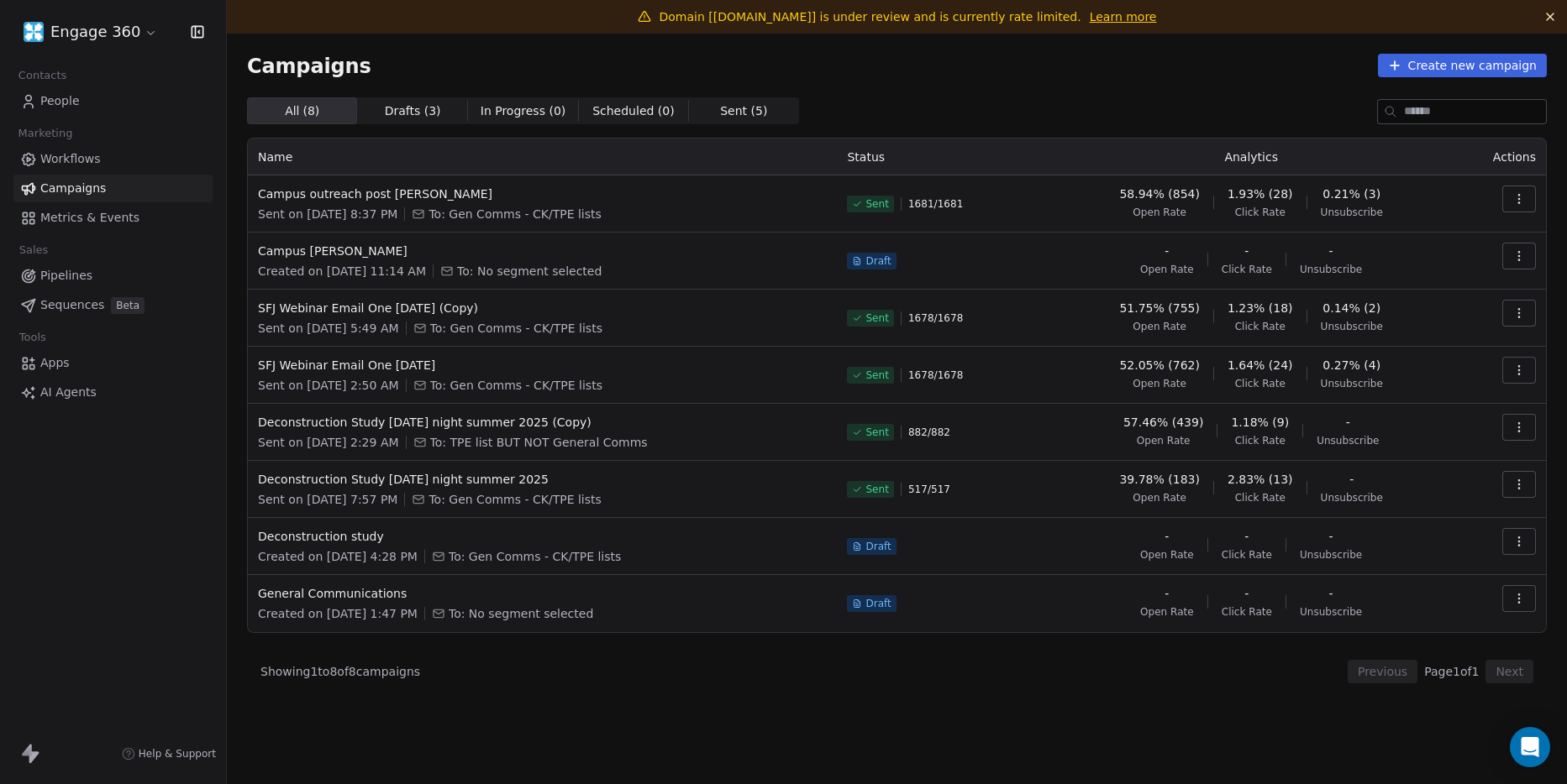
click at [763, 385] on div "How likely are you to recommend Swipe One to others? 0 1 2 3 4 5 6 7 8 9 10 Not…" at bounding box center [784, 392] width 1567 height 74
click at [1090, 11] on link "Learn more" at bounding box center [1124, 17] width 67 height 17
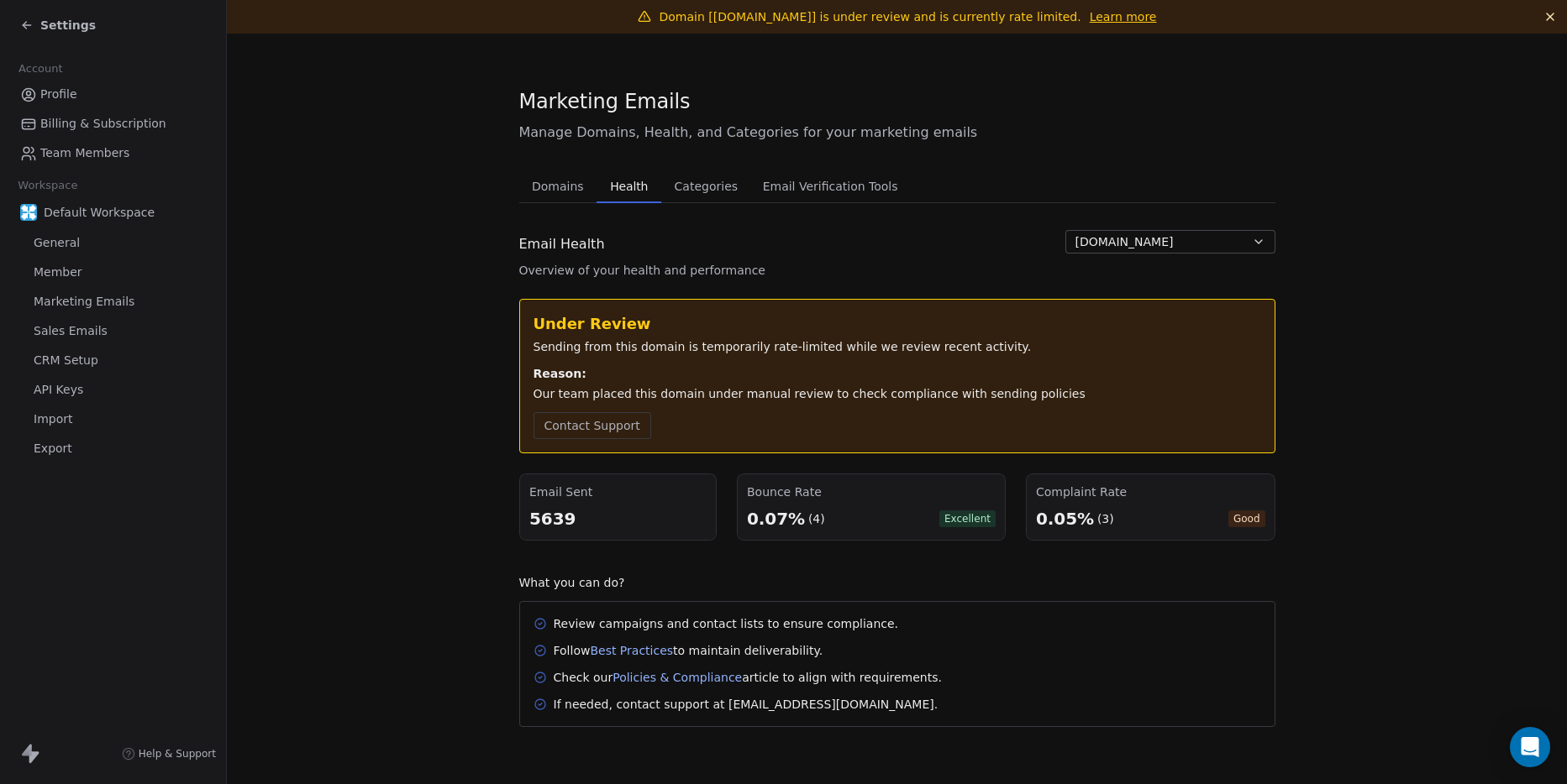
click at [1100, 520] on div "(3)" at bounding box center [1106, 519] width 17 height 17
drag, startPoint x: 1091, startPoint y: 520, endPoint x: 1056, endPoint y: 521, distance: 35.0
click at [1056, 521] on div "0.05% (3)" at bounding box center [1075, 519] width 79 height 23
drag, startPoint x: 1056, startPoint y: 521, endPoint x: 972, endPoint y: 552, distance: 89.5
click at [972, 552] on div "Under Review Sending from this domain is temporarily rate-limited while we revi…" at bounding box center [897, 513] width 756 height 428
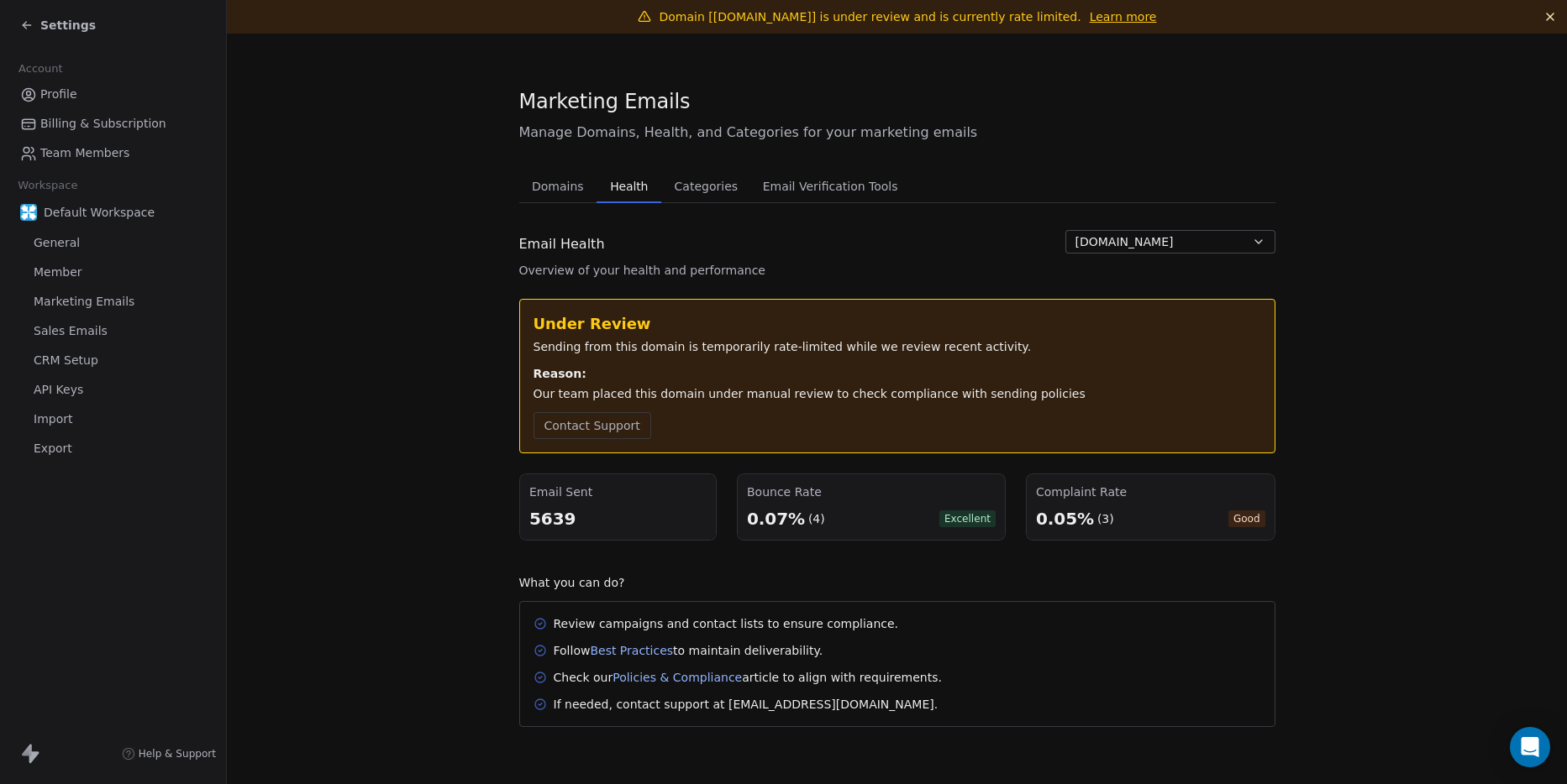
click at [701, 190] on span "Categories" at bounding box center [706, 186] width 77 height 23
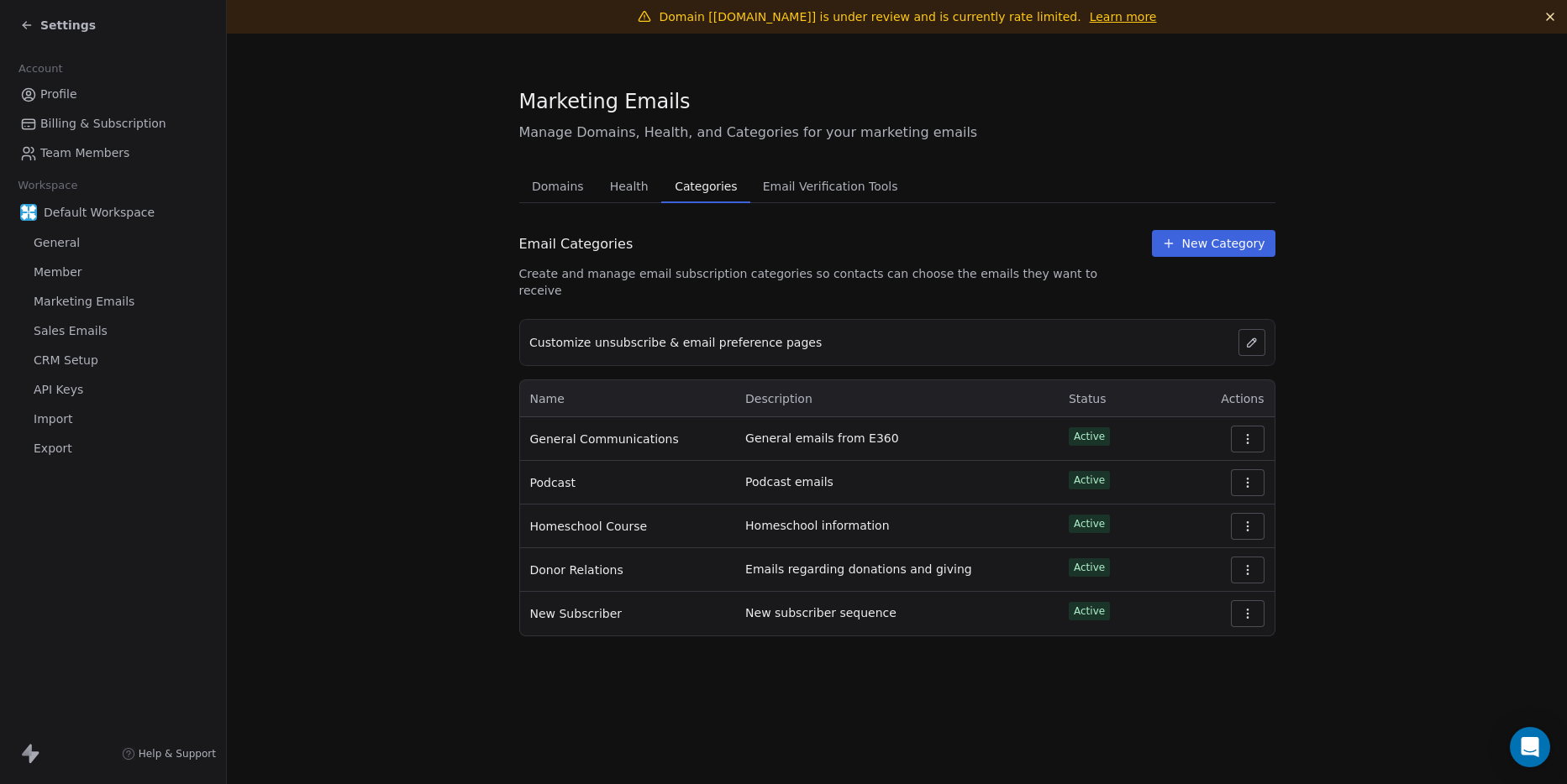
click at [790, 187] on span "Email Verification Tools" at bounding box center [830, 186] width 149 height 23
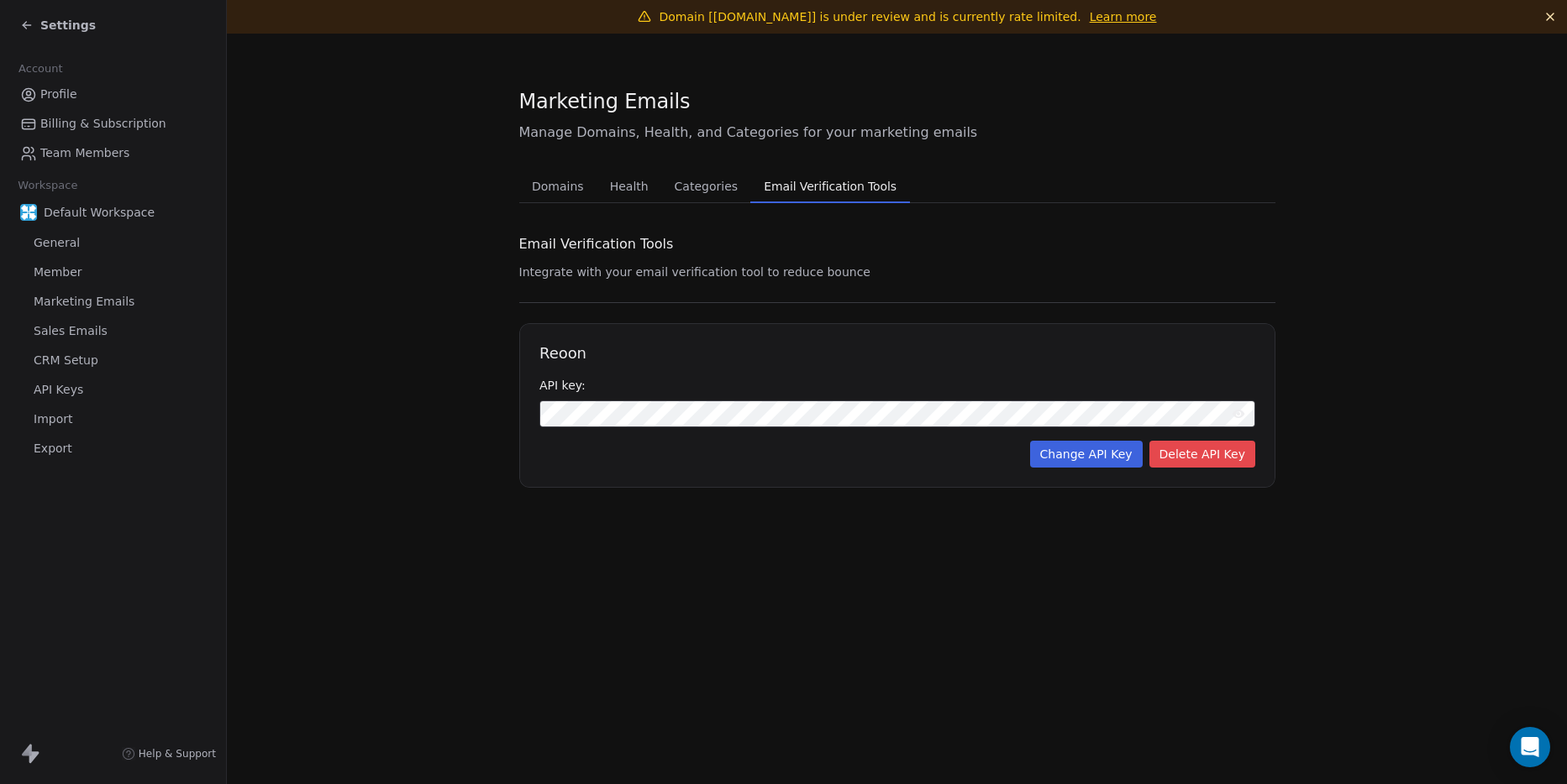
click at [627, 190] on span "Health" at bounding box center [629, 186] width 52 height 23
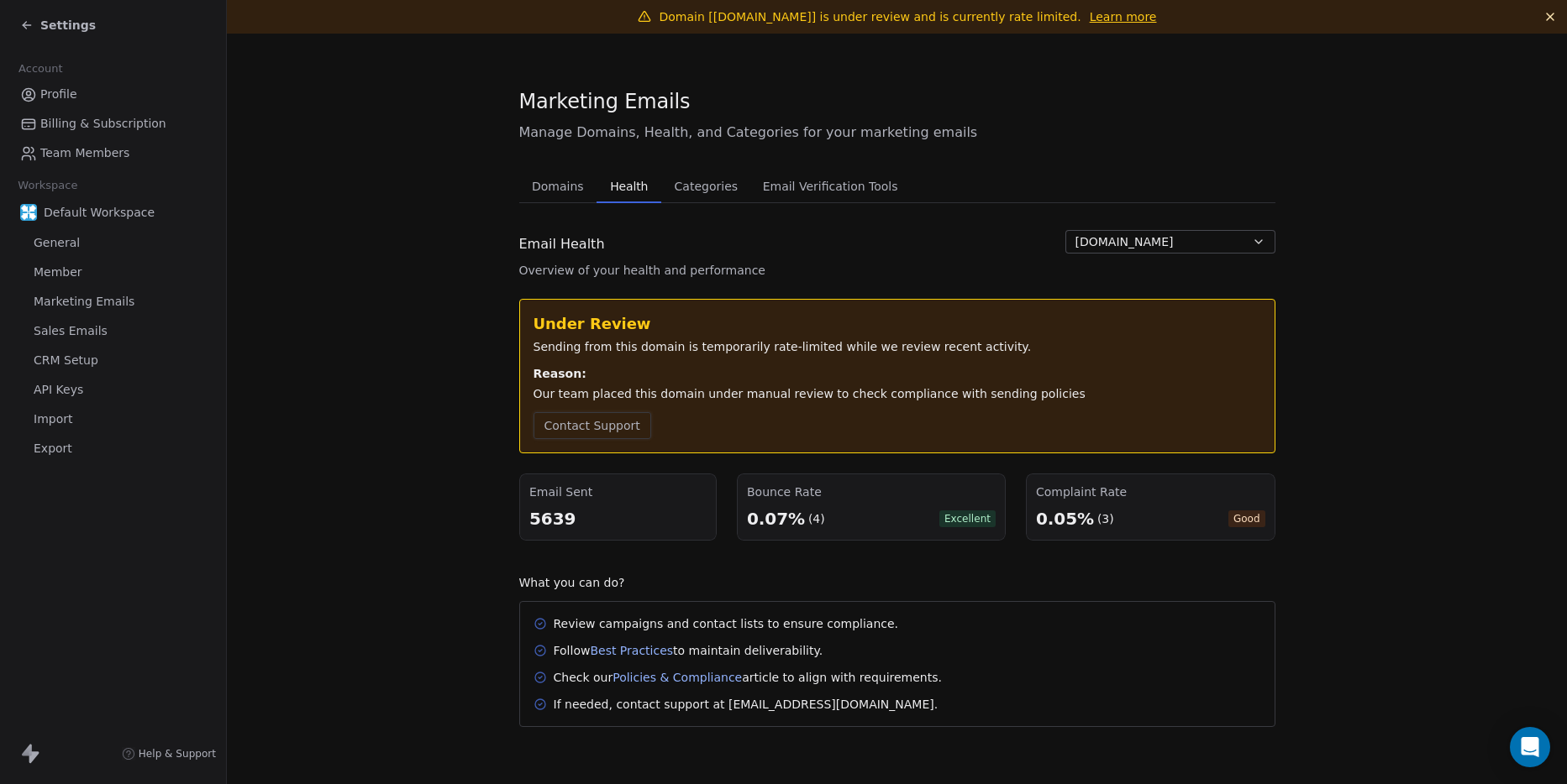
click at [616, 426] on button "Contact Support" at bounding box center [593, 425] width 118 height 27
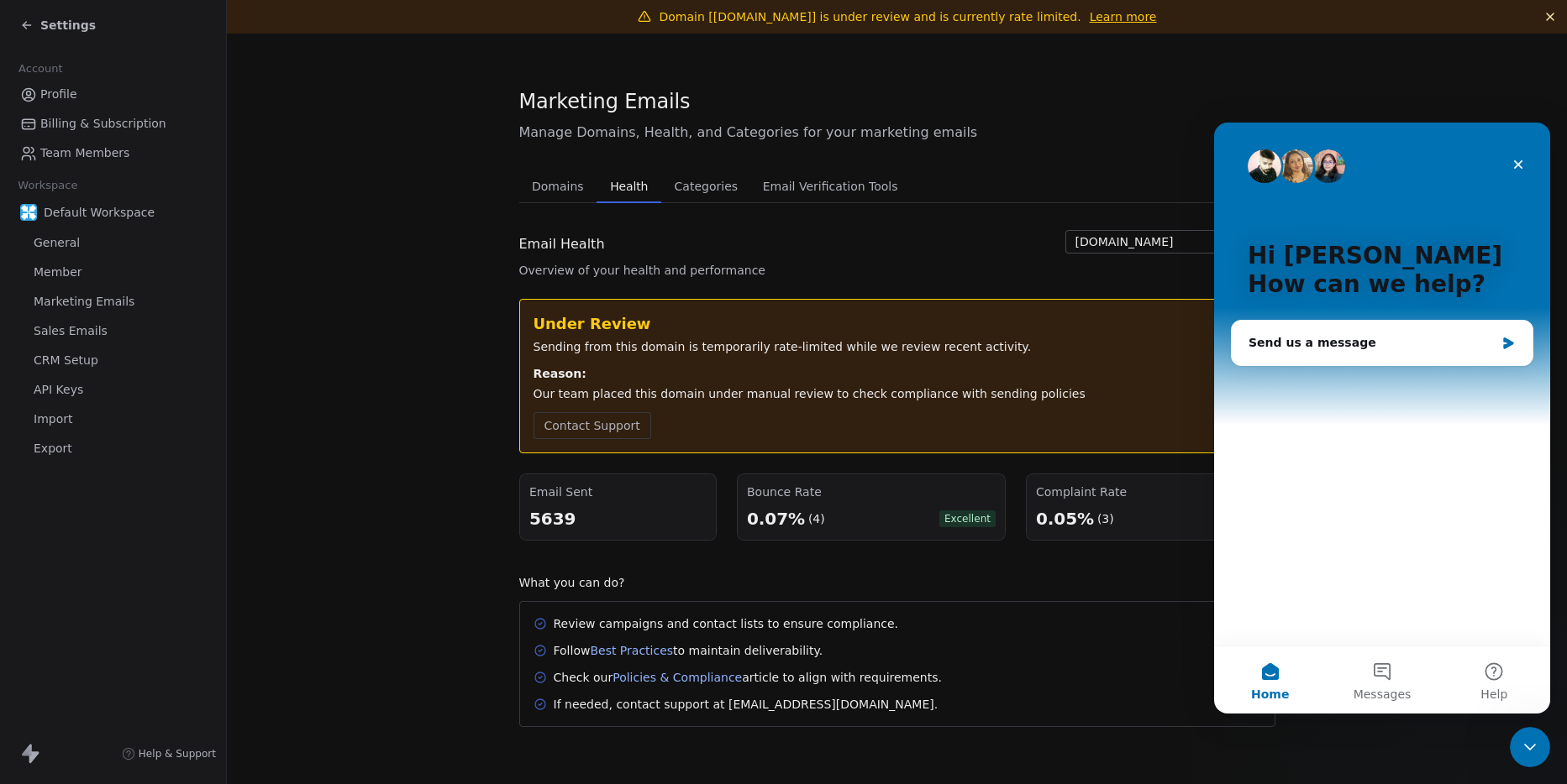
click at [318, 259] on section "Marketing Emails Manage Domains, Health, and Categories for your marketing emai…" at bounding box center [897, 407] width 1340 height 748
click at [76, 295] on span "Marketing Emails" at bounding box center [84, 302] width 101 height 18
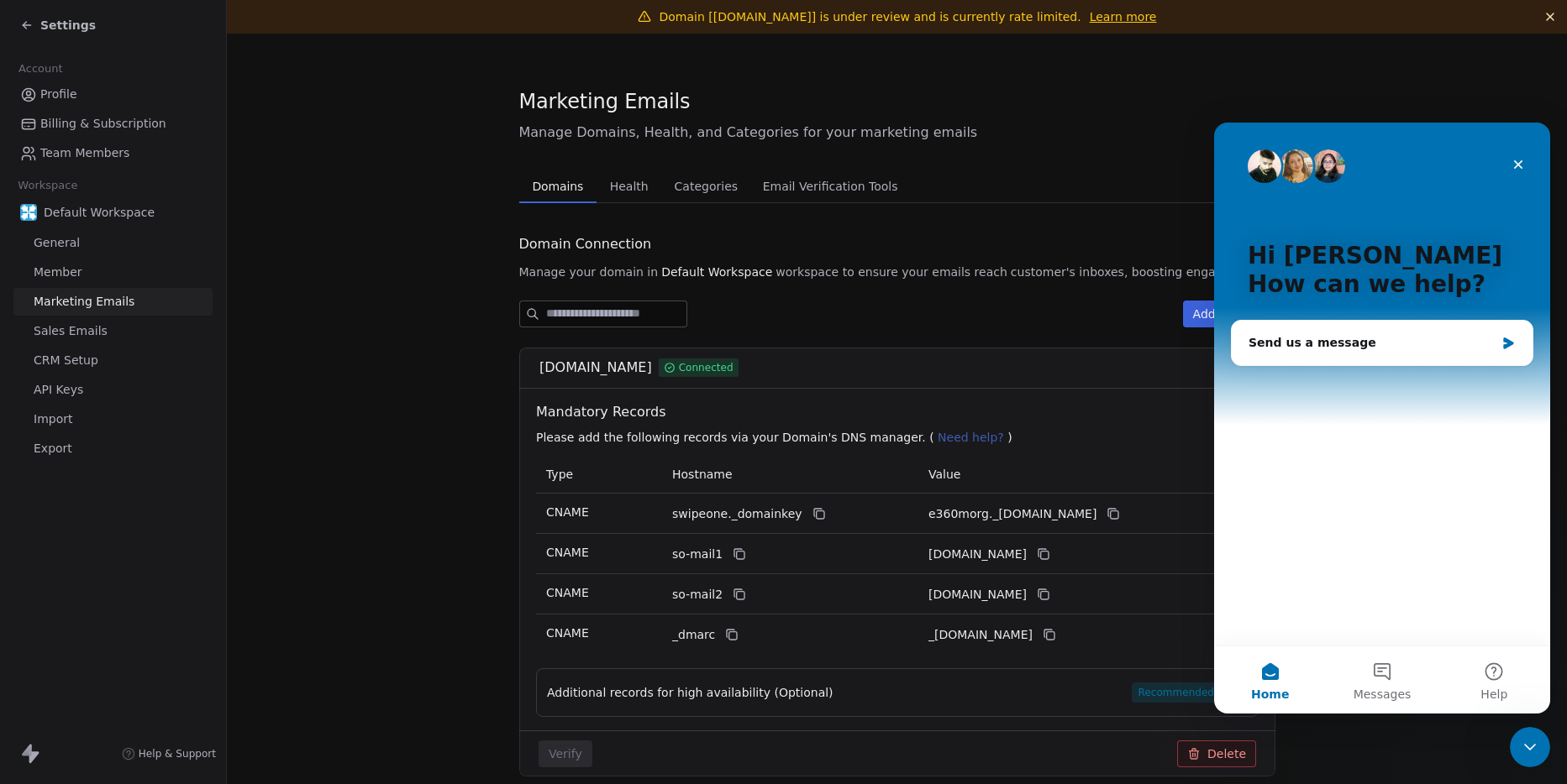
click at [61, 280] on span "Member" at bounding box center [58, 272] width 49 height 18
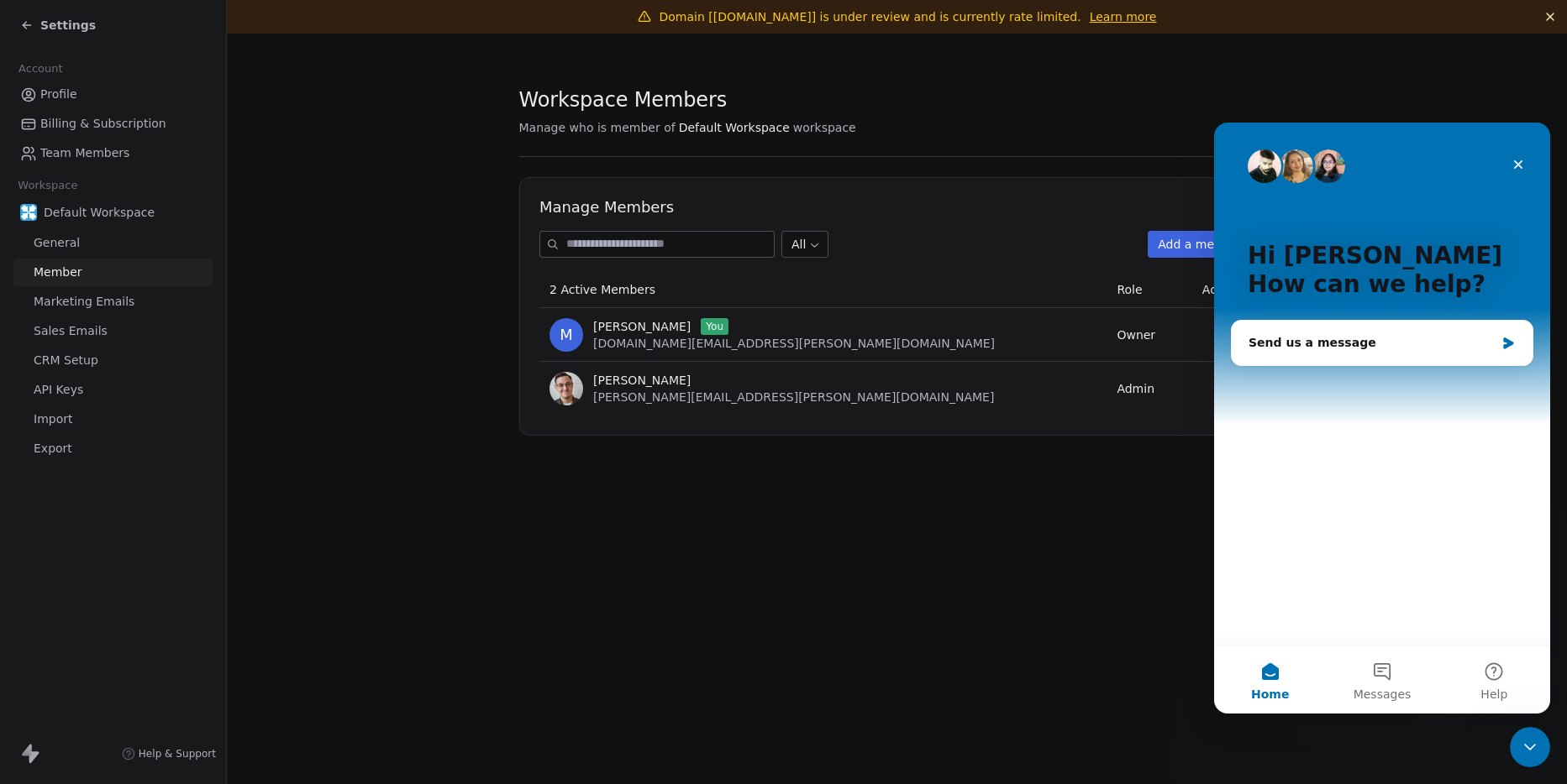
click at [63, 323] on span "Sales Emails" at bounding box center [70, 331] width 74 height 18
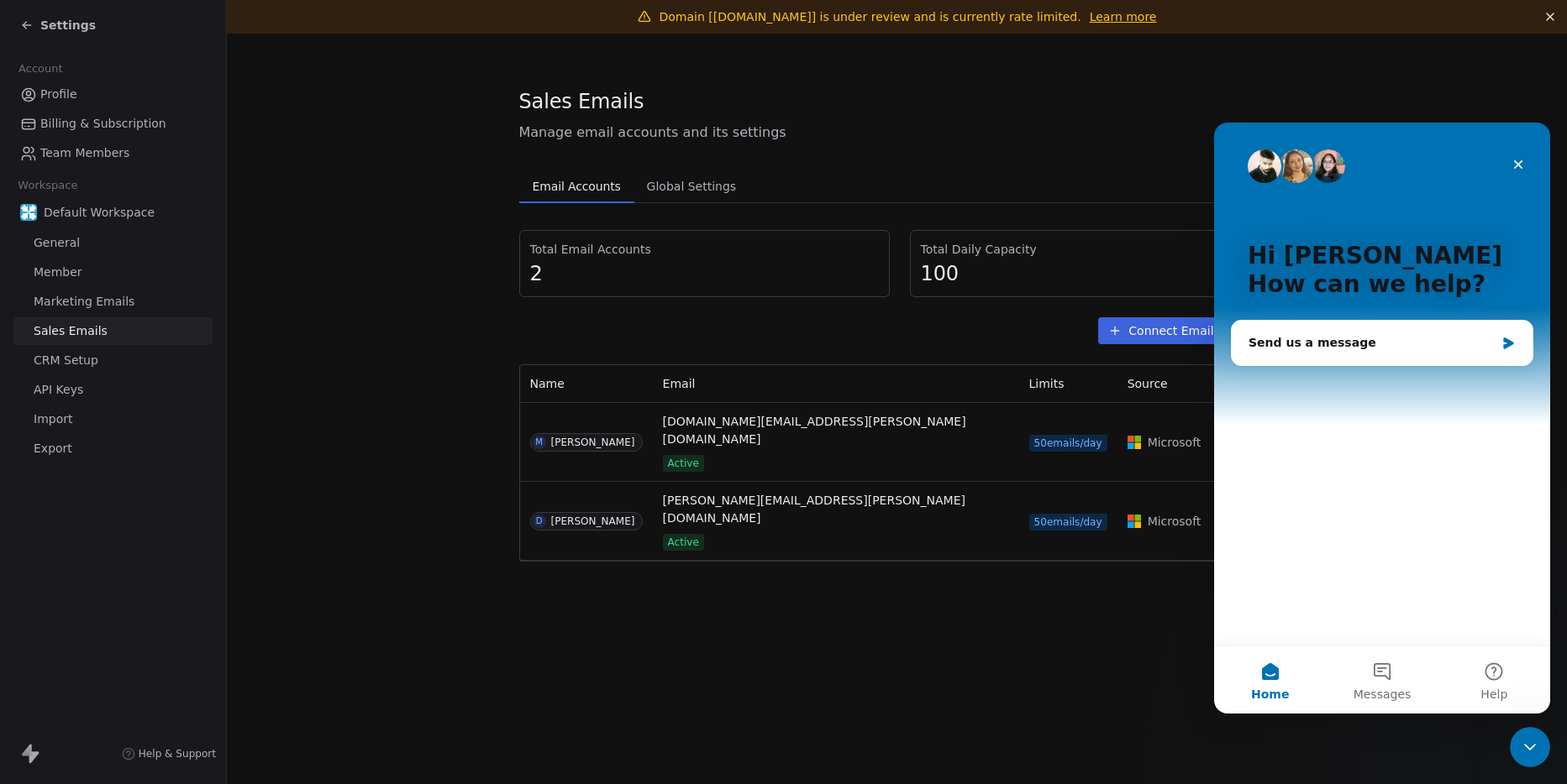
click at [69, 237] on span "General" at bounding box center [56, 243] width 46 height 18
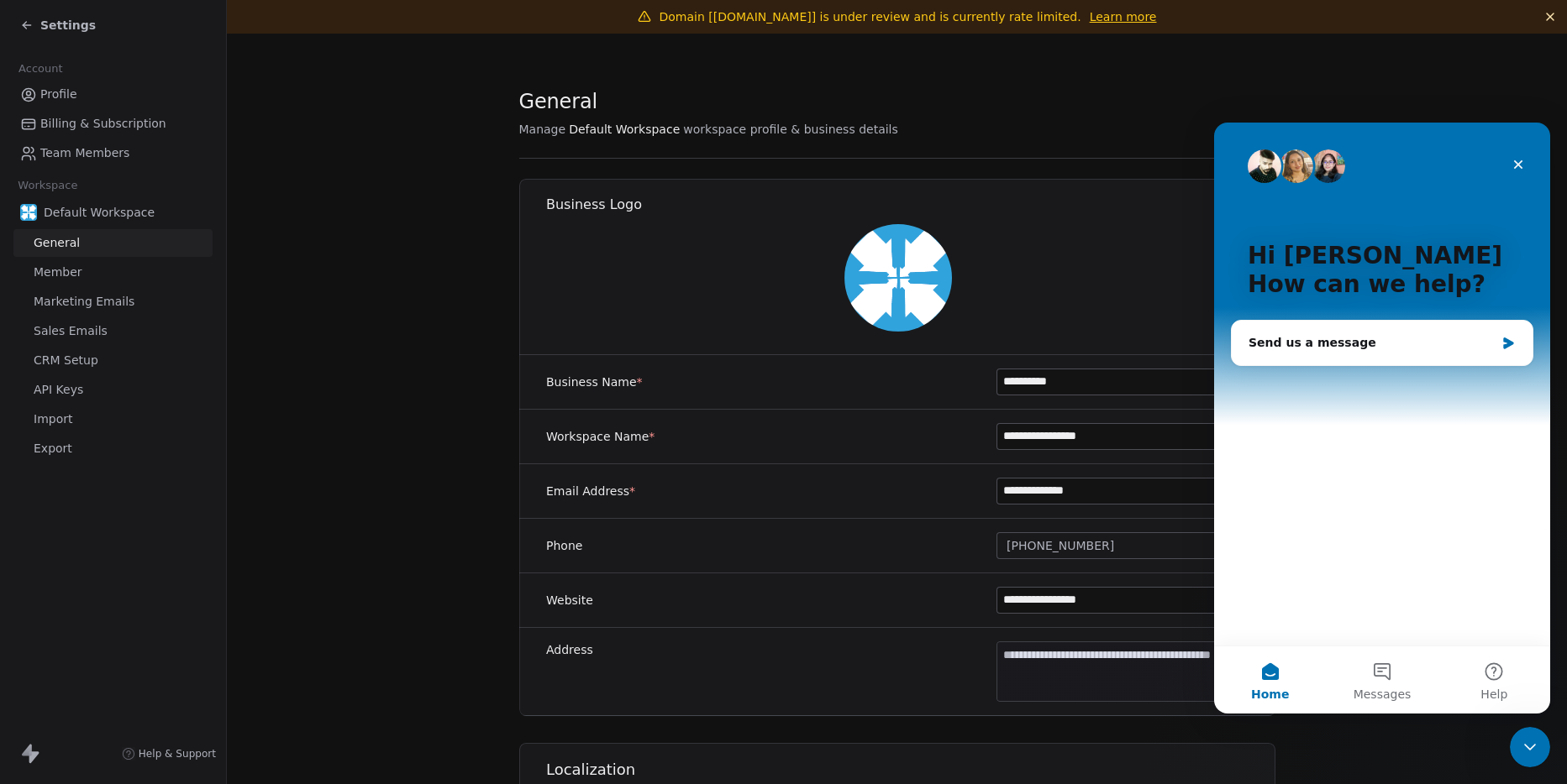
click at [54, 402] on link "API Keys" at bounding box center [112, 391] width 199 height 28
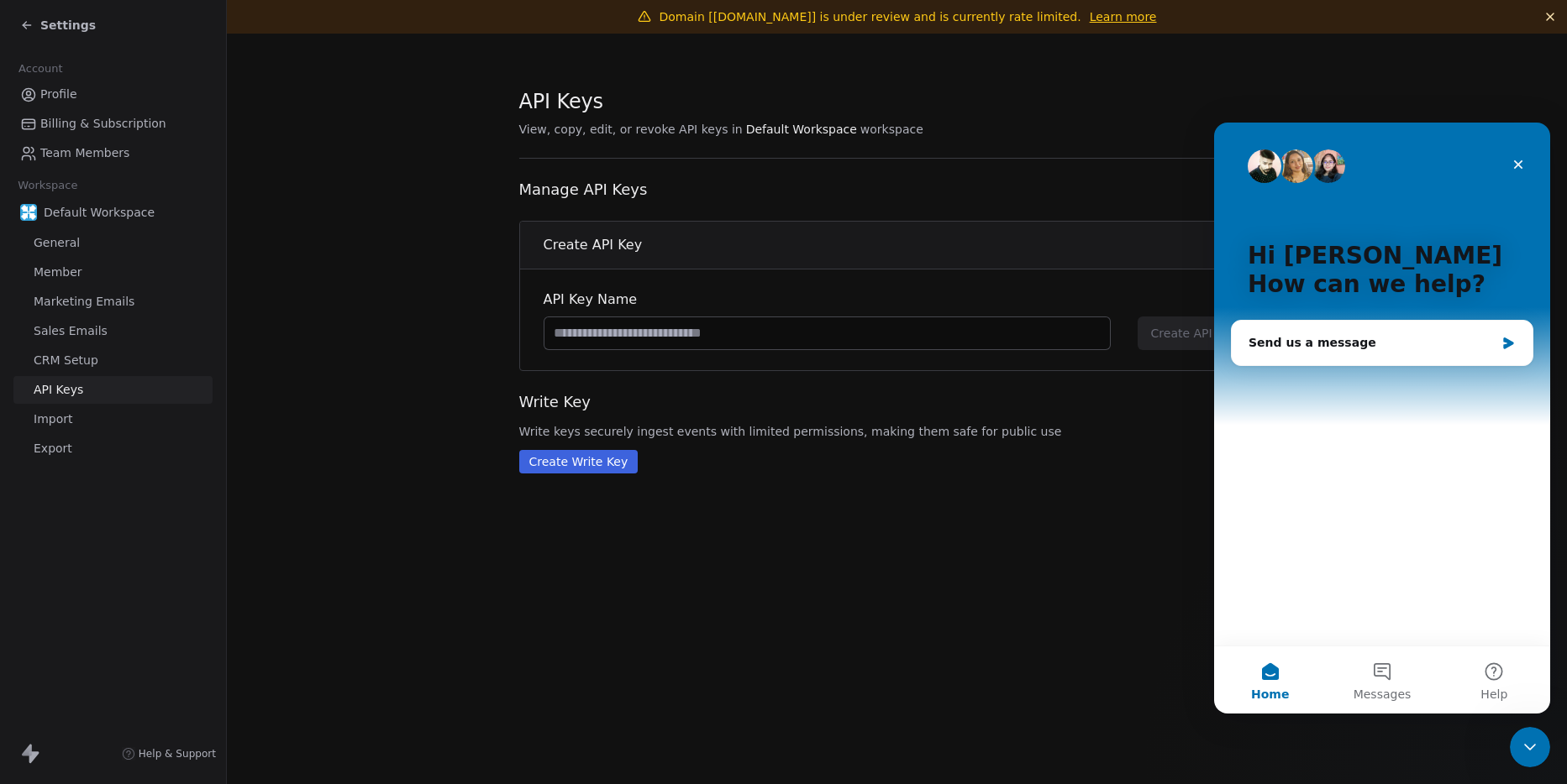
click at [79, 344] on link "Sales Emails" at bounding box center [112, 332] width 199 height 28
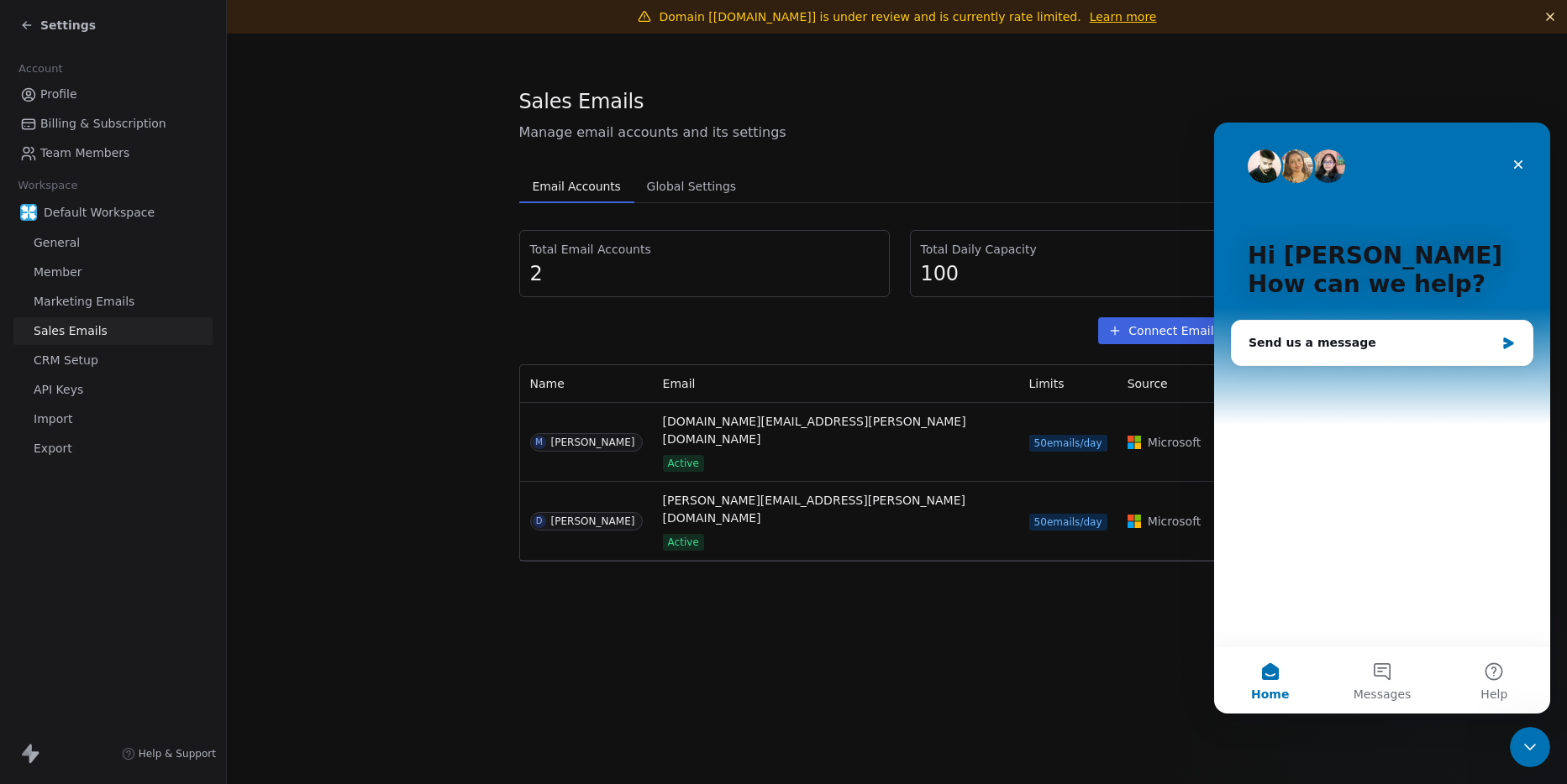
click at [81, 95] on link "Profile" at bounding box center [112, 94] width 199 height 28
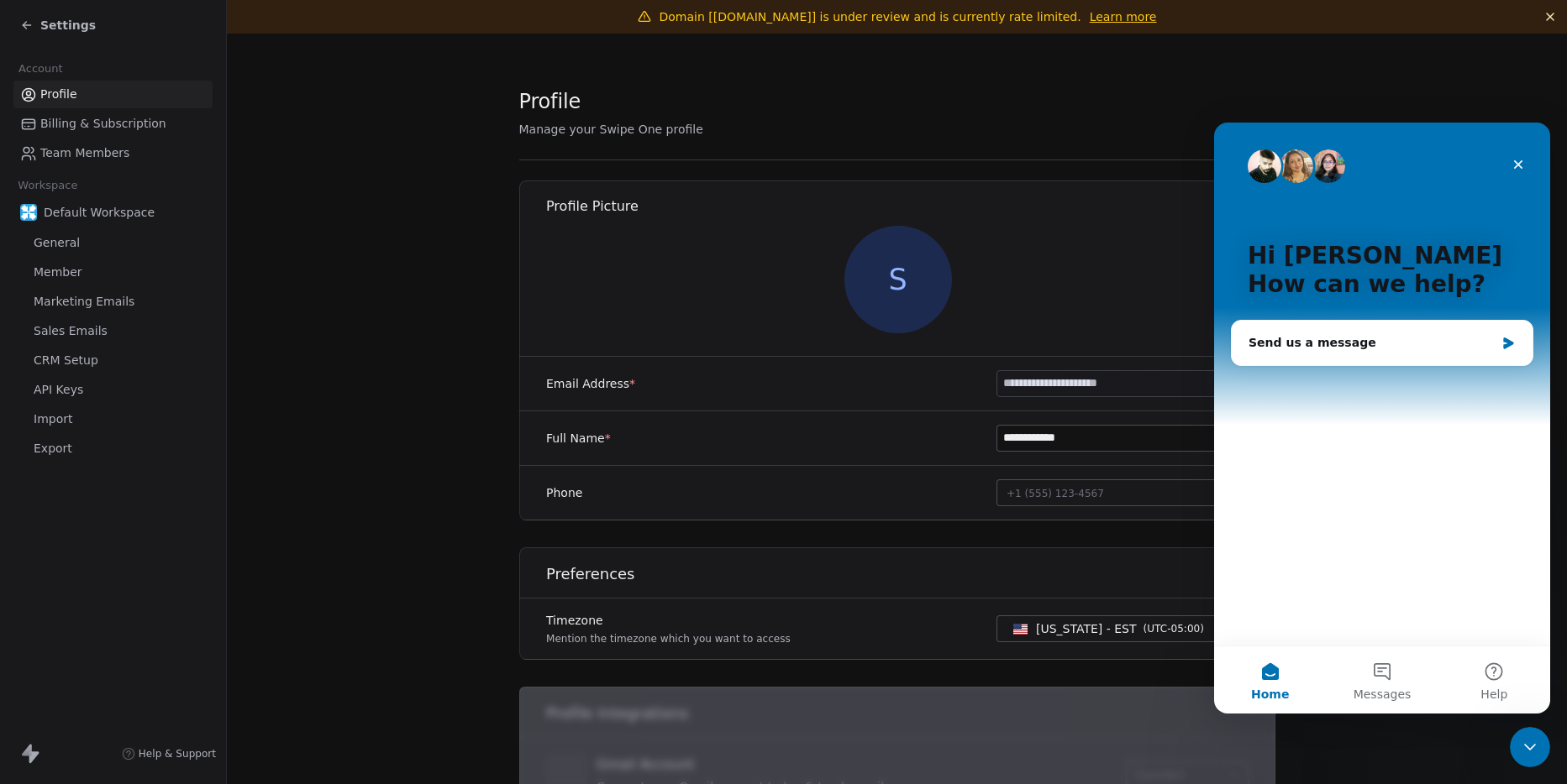
click at [48, 87] on span "Profile" at bounding box center [59, 94] width 37 height 18
click at [79, 135] on link "Billing & Subscription" at bounding box center [112, 124] width 199 height 28
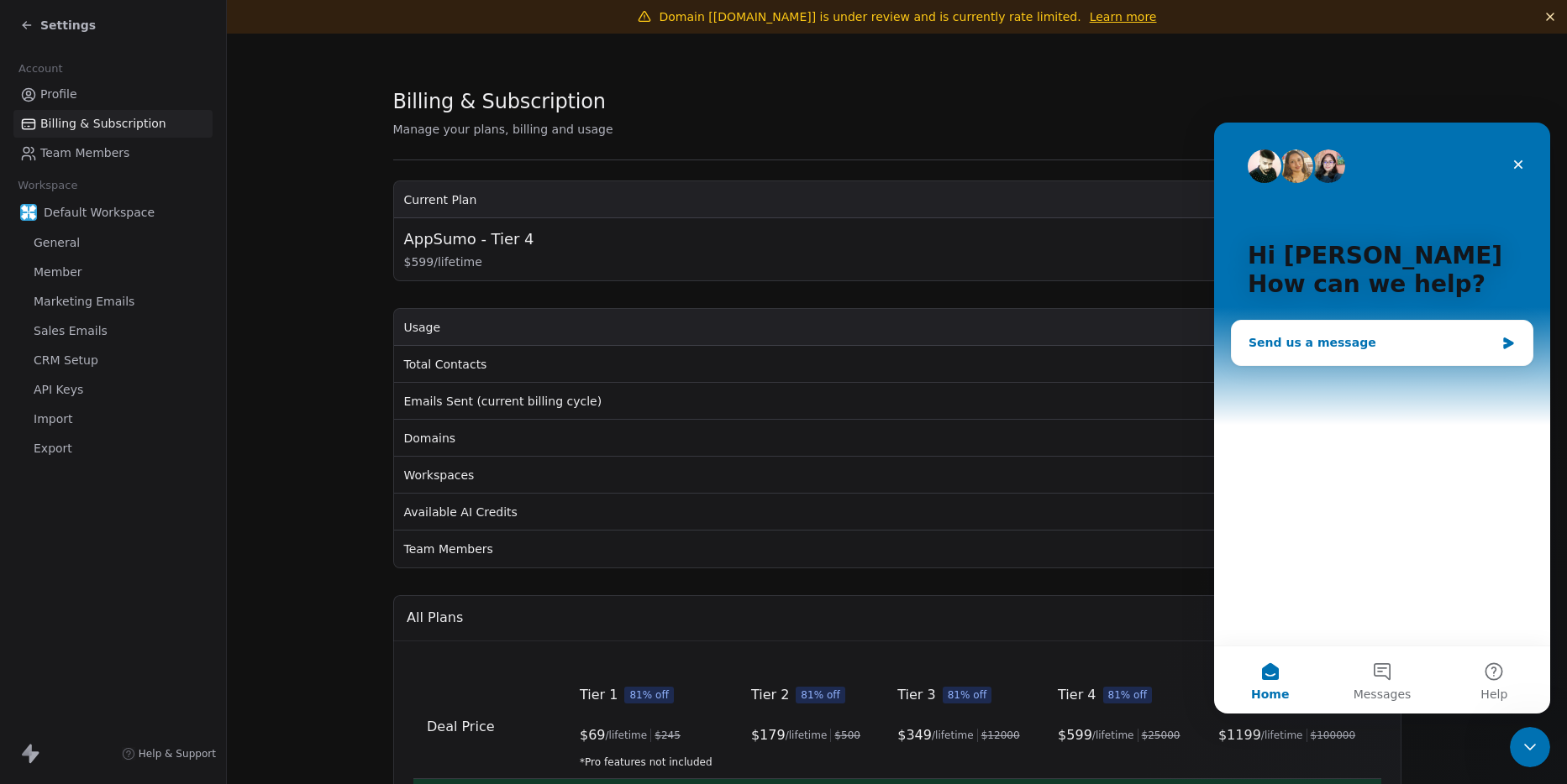
click at [1440, 348] on div "Send us a message" at bounding box center [1371, 343] width 246 height 18
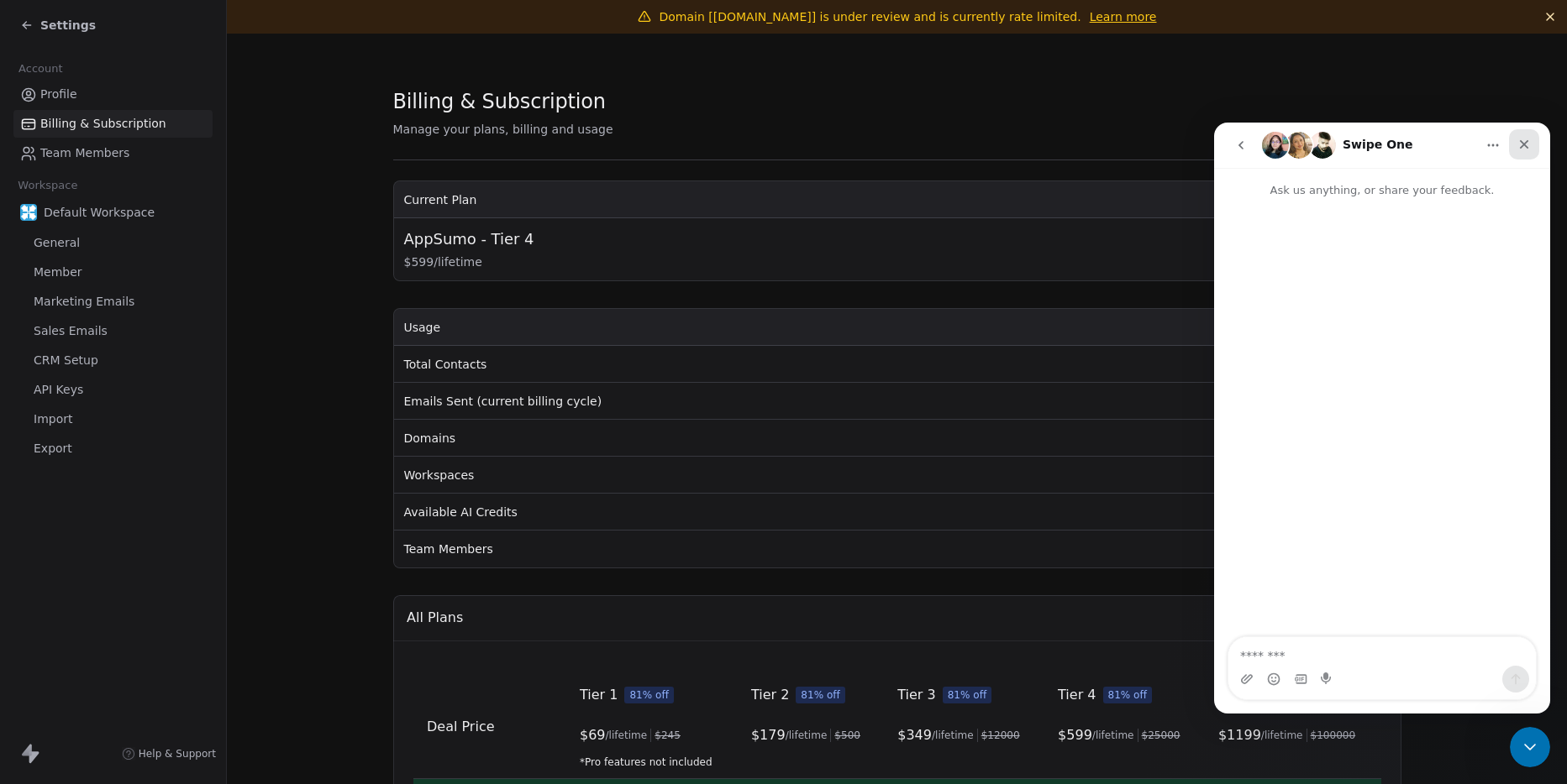
click at [1526, 151] on div "Close" at bounding box center [1524, 144] width 30 height 30
